Goal: Task Accomplishment & Management: Complete application form

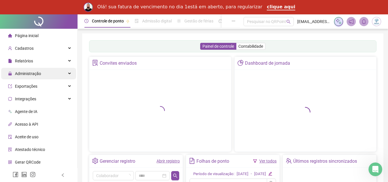
click at [60, 72] on div "Administração" at bounding box center [38, 73] width 75 height 11
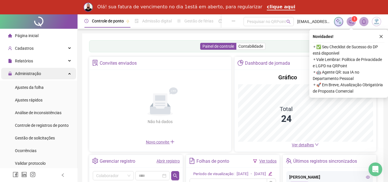
click at [60, 72] on div "Administração" at bounding box center [38, 73] width 75 height 11
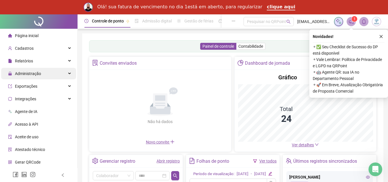
click at [33, 73] on span "Administração" at bounding box center [28, 73] width 26 height 5
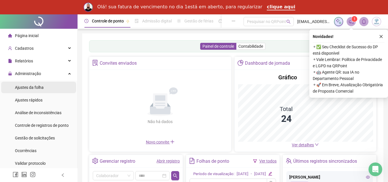
click at [31, 87] on span "Ajustes da folha" at bounding box center [29, 87] width 29 height 5
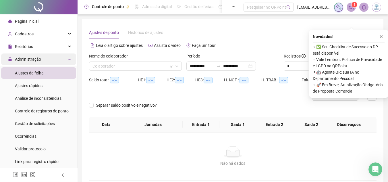
type input "**********"
click at [110, 66] on input "search" at bounding box center [133, 66] width 81 height 9
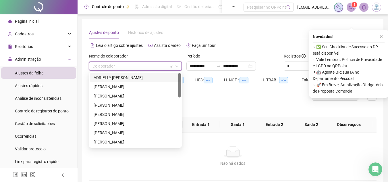
click at [111, 77] on div "ADRIELLY [PERSON_NAME]" at bounding box center [136, 77] width 84 height 6
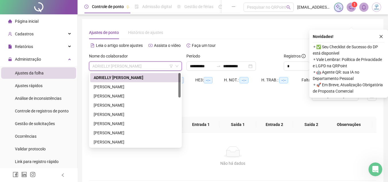
click at [157, 67] on span "ADRIELLY [PERSON_NAME]" at bounding box center [136, 66] width 86 height 9
click at [155, 77] on div "ADRIELLY [PERSON_NAME]" at bounding box center [136, 77] width 84 height 6
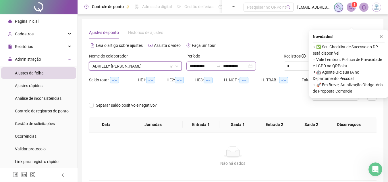
click at [256, 66] on div "**********" at bounding box center [221, 65] width 70 height 9
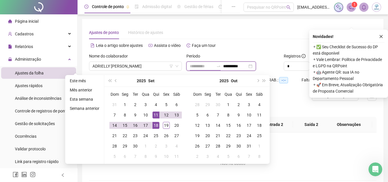
type input "**********"
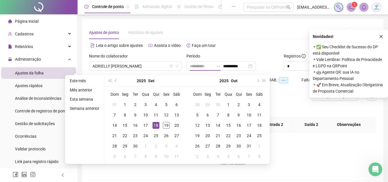
click at [153, 125] on div "18" at bounding box center [156, 125] width 7 height 7
type input "**********"
click at [163, 125] on div "19" at bounding box center [166, 125] width 7 height 7
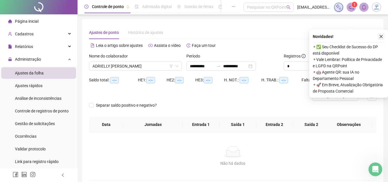
click at [382, 39] on button "button" at bounding box center [381, 36] width 7 height 7
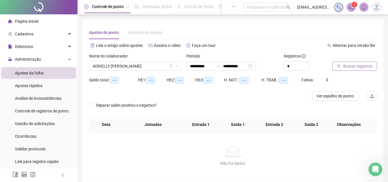
click at [364, 63] on span "Buscar registros" at bounding box center [357, 66] width 29 height 6
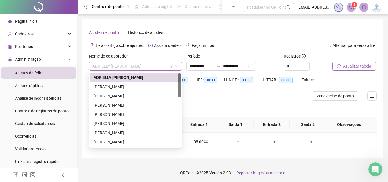
click at [152, 65] on span "ADRIELLY [PERSON_NAME]" at bounding box center [136, 66] width 86 height 9
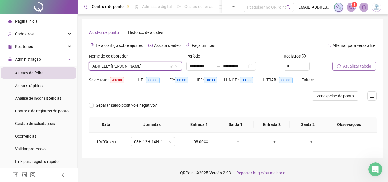
click at [155, 66] on span "ADRIELLY [PERSON_NAME]" at bounding box center [136, 66] width 86 height 9
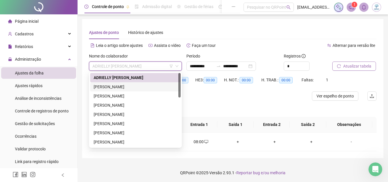
click at [145, 83] on div "[PERSON_NAME]" at bounding box center [135, 86] width 91 height 9
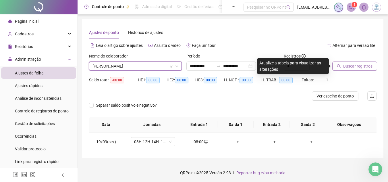
click at [349, 62] on button "Buscar registros" at bounding box center [354, 65] width 45 height 9
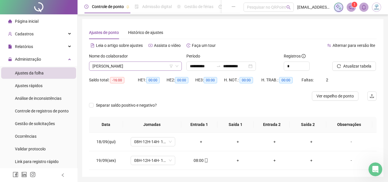
click at [117, 67] on span "[PERSON_NAME]" at bounding box center [136, 66] width 86 height 9
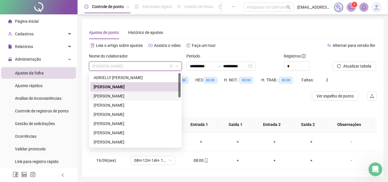
click at [113, 95] on div "[PERSON_NAME]" at bounding box center [136, 96] width 84 height 6
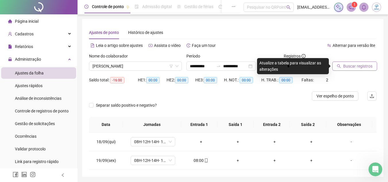
click at [341, 66] on button "Buscar registros" at bounding box center [354, 65] width 45 height 9
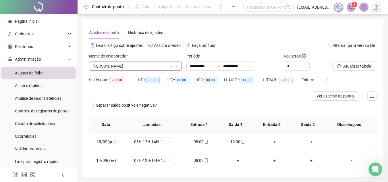
click at [122, 65] on span "[PERSON_NAME]" at bounding box center [136, 66] width 86 height 9
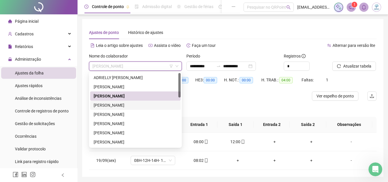
click at [133, 109] on div "[PERSON_NAME]" at bounding box center [135, 105] width 91 height 9
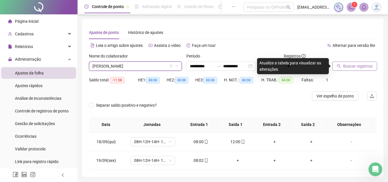
click at [352, 68] on span "Buscar registros" at bounding box center [357, 66] width 29 height 6
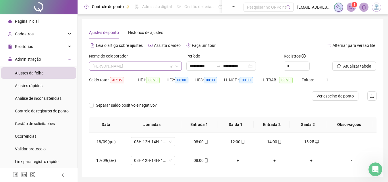
click at [114, 68] on span "[PERSON_NAME]" at bounding box center [136, 66] width 86 height 9
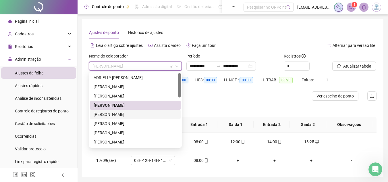
click at [118, 113] on div "[PERSON_NAME]" at bounding box center [136, 114] width 84 height 6
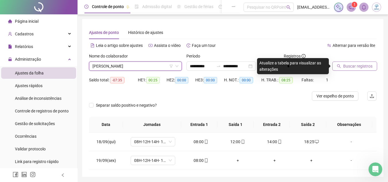
click at [347, 65] on span "Buscar registros" at bounding box center [357, 66] width 29 height 6
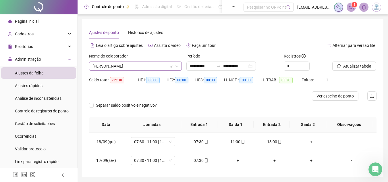
click at [159, 68] on span "[PERSON_NAME]" at bounding box center [136, 66] width 86 height 9
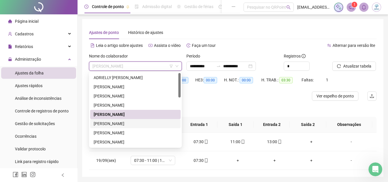
click at [153, 123] on div "[PERSON_NAME]" at bounding box center [136, 123] width 84 height 6
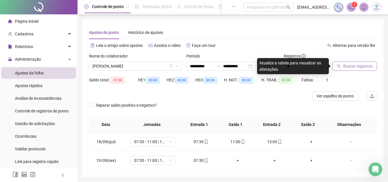
click at [349, 69] on span "Buscar registros" at bounding box center [357, 66] width 29 height 6
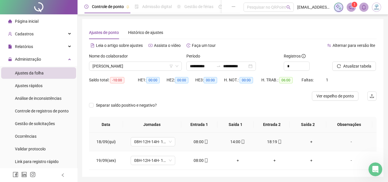
click at [308, 141] on div "+" at bounding box center [312, 141] width 28 height 6
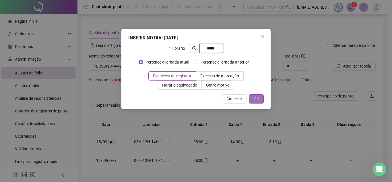
type input "*****"
click at [257, 100] on span "OK" at bounding box center [256, 99] width 5 height 6
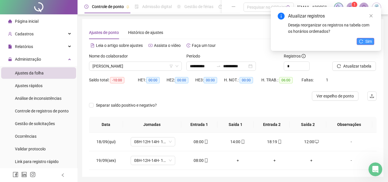
click at [366, 41] on span "Sim" at bounding box center [368, 41] width 7 height 6
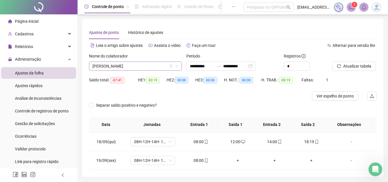
click at [156, 68] on span "[PERSON_NAME]" at bounding box center [136, 66] width 86 height 9
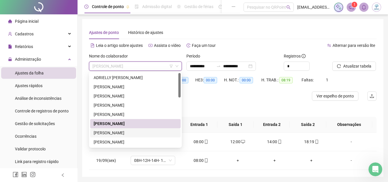
click at [160, 130] on div "[PERSON_NAME]" at bounding box center [136, 133] width 84 height 6
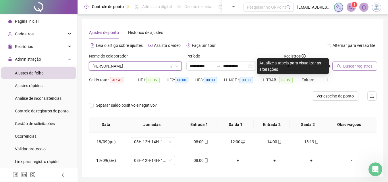
click at [359, 61] on button "Buscar registros" at bounding box center [354, 65] width 45 height 9
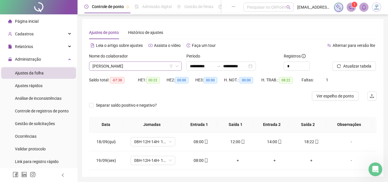
click at [145, 67] on span "[PERSON_NAME]" at bounding box center [136, 66] width 86 height 9
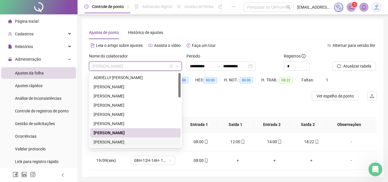
click at [154, 140] on div "[PERSON_NAME]" at bounding box center [136, 142] width 84 height 6
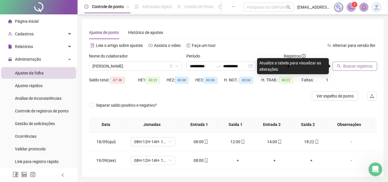
click at [367, 63] on span "Buscar registros" at bounding box center [357, 66] width 29 height 6
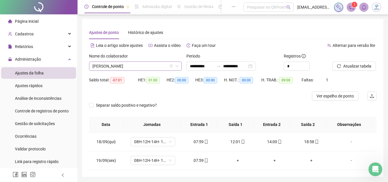
click at [129, 66] on span "[PERSON_NAME]" at bounding box center [136, 66] width 86 height 9
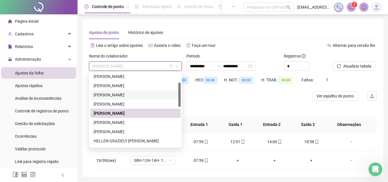
scroll to position [57, 0]
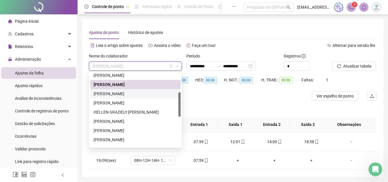
click at [128, 91] on div "[PERSON_NAME]" at bounding box center [136, 94] width 84 height 6
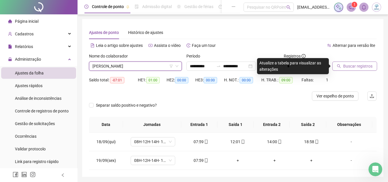
click at [360, 64] on span "Buscar registros" at bounding box center [357, 66] width 29 height 6
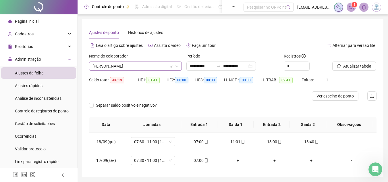
click at [131, 65] on span "[PERSON_NAME]" at bounding box center [136, 66] width 86 height 9
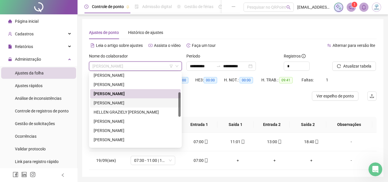
click at [131, 106] on div "[PERSON_NAME]" at bounding box center [136, 103] width 84 height 6
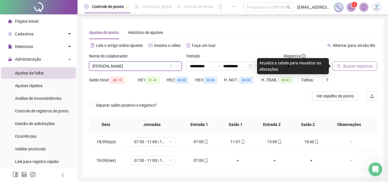
click at [359, 66] on span "Buscar registros" at bounding box center [357, 66] width 29 height 6
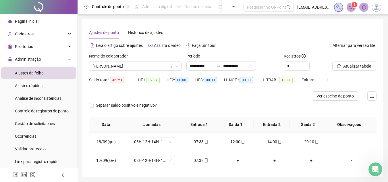
drag, startPoint x: 152, startPoint y: 64, endPoint x: 152, endPoint y: 80, distance: 16.1
click at [152, 64] on span "[PERSON_NAME]" at bounding box center [136, 66] width 86 height 9
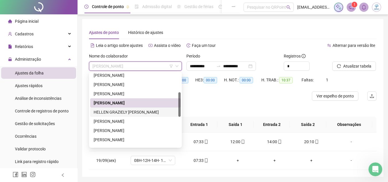
click at [152, 113] on div "HELLEN GRAZIELY [PERSON_NAME]" at bounding box center [136, 112] width 84 height 6
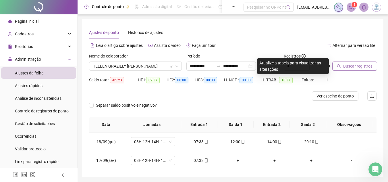
click at [345, 69] on span "Buscar registros" at bounding box center [357, 66] width 29 height 6
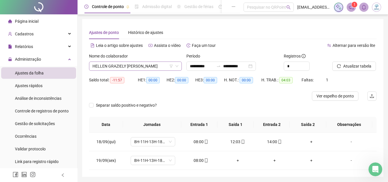
click at [149, 65] on span "HELLEN GRAZIELY [PERSON_NAME]" at bounding box center [136, 66] width 86 height 9
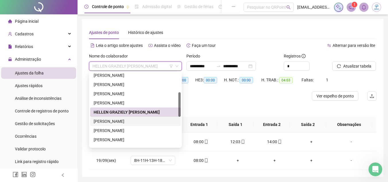
click at [142, 120] on div "[PERSON_NAME]" at bounding box center [136, 121] width 84 height 6
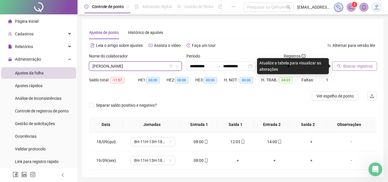
click at [339, 66] on icon "search" at bounding box center [339, 66] width 4 height 4
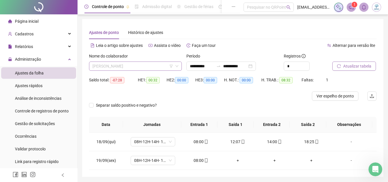
click at [165, 66] on span "[PERSON_NAME]" at bounding box center [136, 66] width 86 height 9
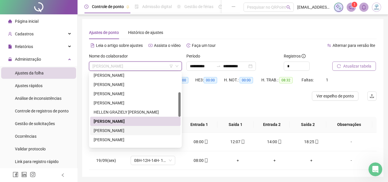
click at [153, 130] on div "[PERSON_NAME]" at bounding box center [136, 130] width 84 height 6
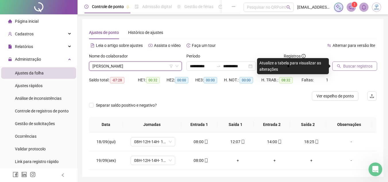
click at [354, 68] on span "Buscar registros" at bounding box center [357, 66] width 29 height 6
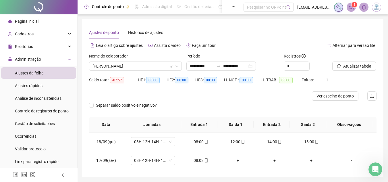
click at [122, 64] on span "[PERSON_NAME]" at bounding box center [136, 66] width 86 height 9
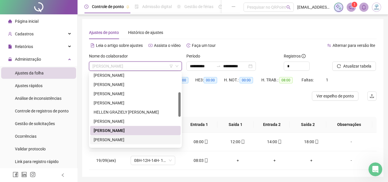
click at [148, 138] on div "[PERSON_NAME]" at bounding box center [136, 139] width 84 height 6
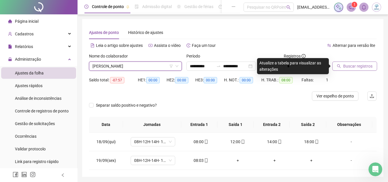
click at [364, 63] on span "Buscar registros" at bounding box center [357, 66] width 29 height 6
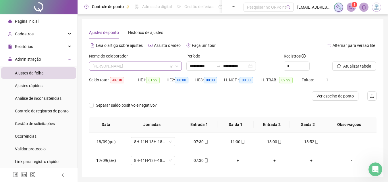
click at [134, 65] on span "[PERSON_NAME]" at bounding box center [136, 66] width 86 height 9
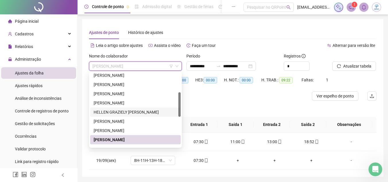
scroll to position [86, 0]
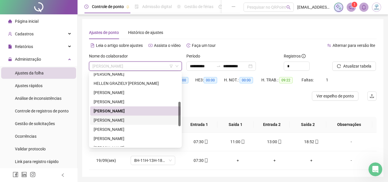
click at [134, 123] on div "[PERSON_NAME]" at bounding box center [136, 120] width 84 height 6
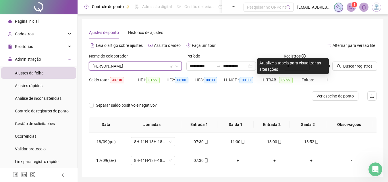
click at [341, 61] on div at bounding box center [347, 57] width 30 height 9
click at [341, 67] on icon "search" at bounding box center [339, 66] width 4 height 4
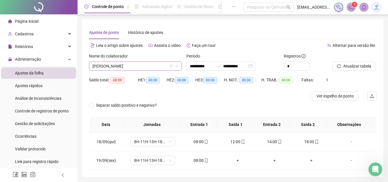
click at [122, 68] on span "[PERSON_NAME]" at bounding box center [136, 66] width 86 height 9
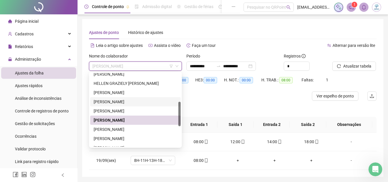
scroll to position [115, 0]
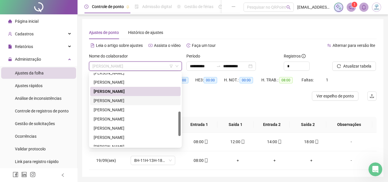
click at [128, 99] on div "[PERSON_NAME]" at bounding box center [136, 100] width 84 height 6
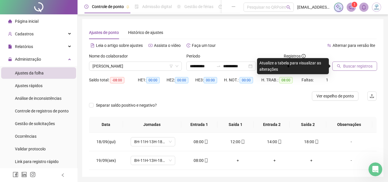
click at [344, 68] on span "Buscar registros" at bounding box center [357, 66] width 29 height 6
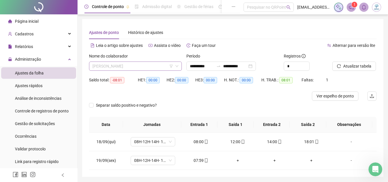
click at [132, 67] on span "[PERSON_NAME]" at bounding box center [136, 66] width 86 height 9
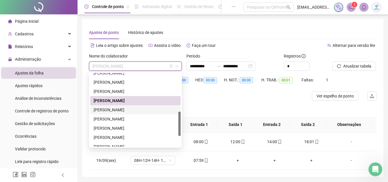
click at [134, 108] on div "[PERSON_NAME]" at bounding box center [136, 110] width 84 height 6
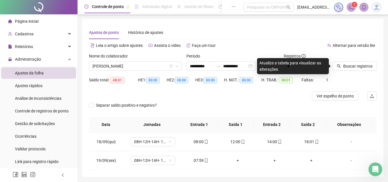
click at [359, 61] on div at bounding box center [347, 57] width 30 height 9
click at [359, 63] on span "Buscar registros" at bounding box center [357, 66] width 29 height 6
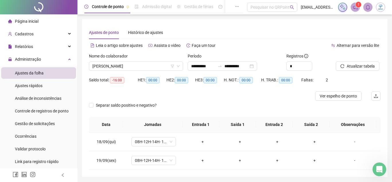
click at [126, 67] on span "[PERSON_NAME]" at bounding box center [136, 66] width 87 height 9
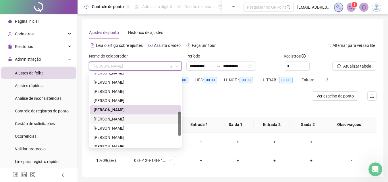
click at [135, 119] on div "[PERSON_NAME]" at bounding box center [136, 119] width 84 height 6
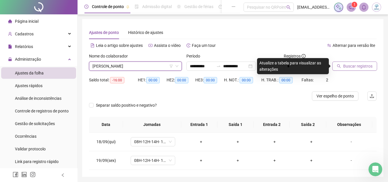
click at [354, 67] on span "Buscar registros" at bounding box center [357, 66] width 29 height 6
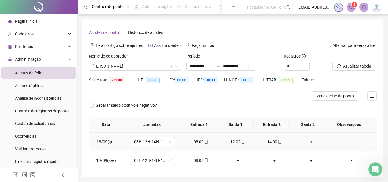
click at [308, 143] on div "+" at bounding box center [312, 141] width 28 height 6
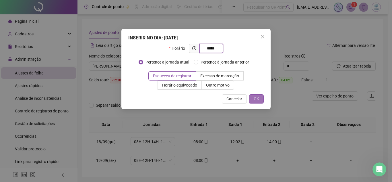
type input "*****"
click at [261, 100] on button "OK" at bounding box center [256, 98] width 15 height 9
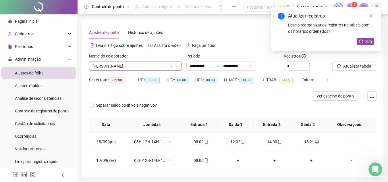
click at [131, 68] on span "[PERSON_NAME]" at bounding box center [136, 66] width 86 height 9
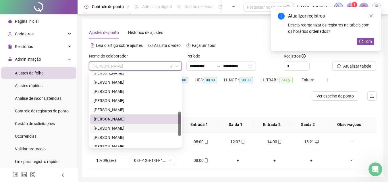
click at [155, 129] on div "[PERSON_NAME]" at bounding box center [136, 128] width 84 height 6
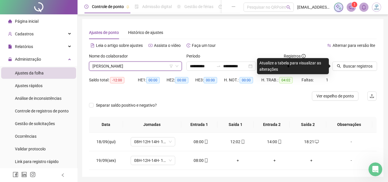
click at [156, 68] on span "[PERSON_NAME]" at bounding box center [136, 66] width 86 height 9
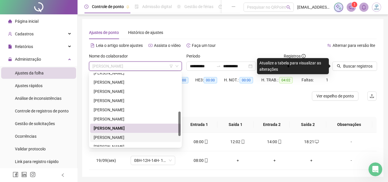
click at [152, 134] on div "[PERSON_NAME]" at bounding box center [136, 137] width 84 height 6
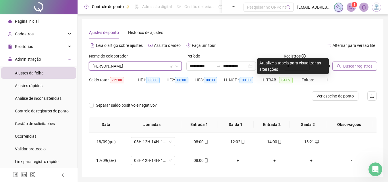
click at [362, 68] on span "Buscar registros" at bounding box center [357, 66] width 29 height 6
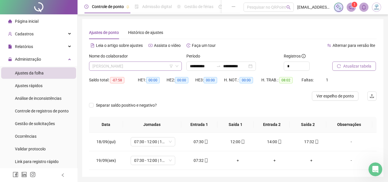
click at [141, 68] on span "[PERSON_NAME]" at bounding box center [136, 66] width 86 height 9
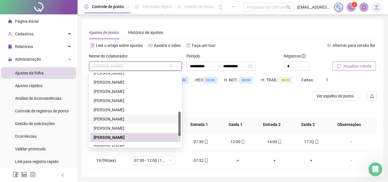
scroll to position [144, 0]
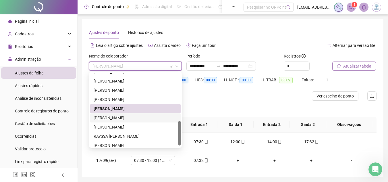
click at [140, 120] on div "[PERSON_NAME]" at bounding box center [136, 118] width 84 height 6
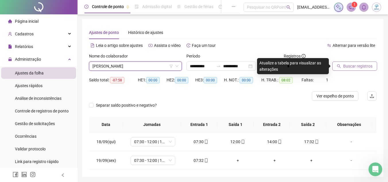
click at [352, 67] on span "Buscar registros" at bounding box center [357, 66] width 29 height 6
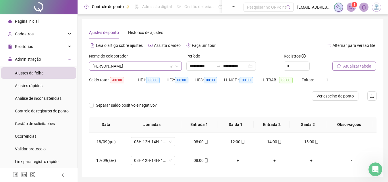
click at [134, 67] on span "[PERSON_NAME]" at bounding box center [136, 66] width 86 height 9
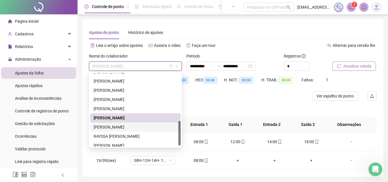
click at [142, 128] on div "[PERSON_NAME]" at bounding box center [136, 127] width 84 height 6
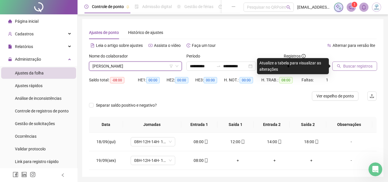
click at [355, 70] on button "Buscar registros" at bounding box center [354, 65] width 45 height 9
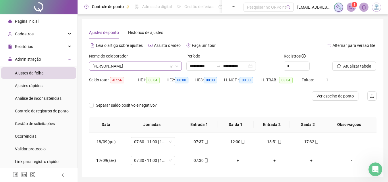
click at [146, 66] on span "[PERSON_NAME]" at bounding box center [136, 66] width 86 height 9
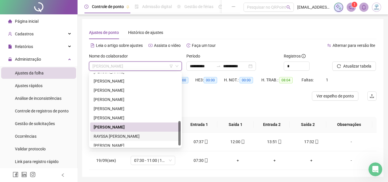
click at [142, 136] on div "RAYSSA [PERSON_NAME]" at bounding box center [136, 136] width 84 height 6
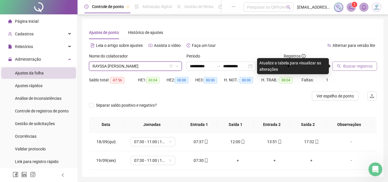
click at [359, 68] on span "Buscar registros" at bounding box center [357, 66] width 29 height 6
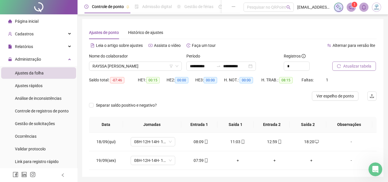
drag, startPoint x: 151, startPoint y: 67, endPoint x: 150, endPoint y: 73, distance: 5.9
click at [151, 67] on span "RAYSSA [PERSON_NAME]" at bounding box center [136, 66] width 86 height 9
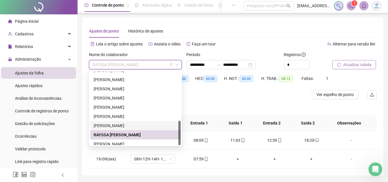
scroll to position [147, 0]
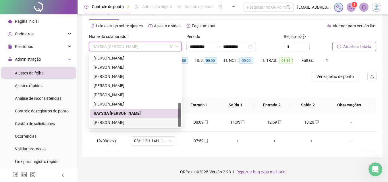
click at [141, 121] on div "[PERSON_NAME]" at bounding box center [136, 122] width 84 height 6
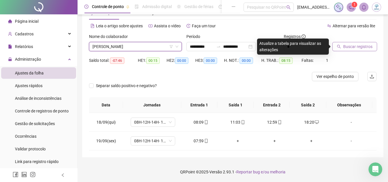
click at [356, 44] on span "Buscar registros" at bounding box center [357, 46] width 29 height 6
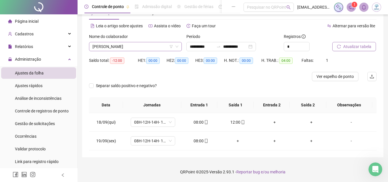
click at [112, 47] on span "[PERSON_NAME]" at bounding box center [136, 46] width 86 height 9
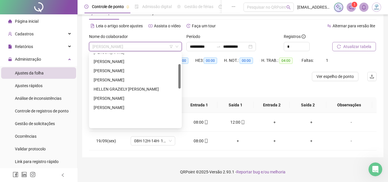
scroll to position [32, 0]
